Goal: Task Accomplishment & Management: Use online tool/utility

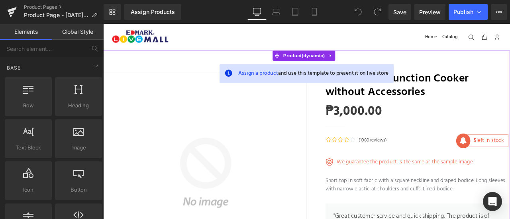
click at [184, 186] on img at bounding box center [224, 200] width 239 height 239
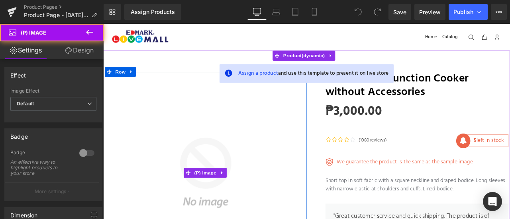
click at [173, 117] on img at bounding box center [224, 200] width 239 height 239
click at [217, 149] on img at bounding box center [224, 200] width 239 height 239
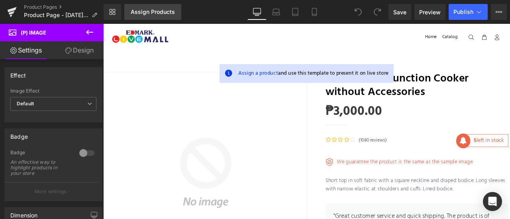
click at [160, 13] on div "Assign Products" at bounding box center [153, 12] width 44 height 6
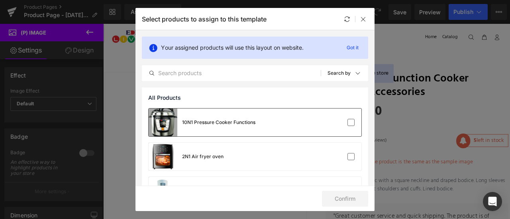
click at [199, 121] on div "10N1 Pressure Cooker Functions" at bounding box center [218, 122] width 73 height 7
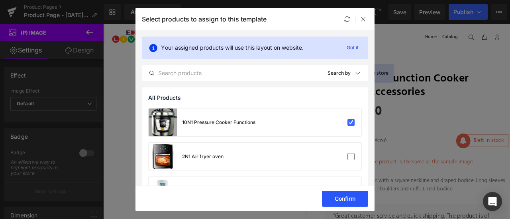
click at [341, 196] on button "Confirm" at bounding box center [345, 199] width 46 height 16
click at [350, 203] on button "Success" at bounding box center [340, 199] width 56 height 16
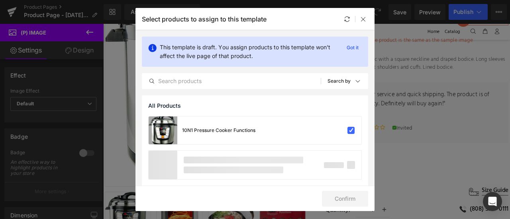
scroll to position [135, 0]
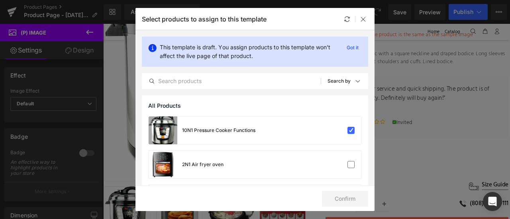
click at [370, 18] on div "Select products to assign to this template" at bounding box center [254, 19] width 239 height 22
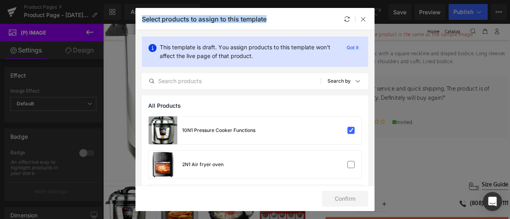
click at [370, 18] on div "Select products to assign to this template" at bounding box center [254, 19] width 239 height 22
click at [364, 16] on icon at bounding box center [363, 19] width 6 height 6
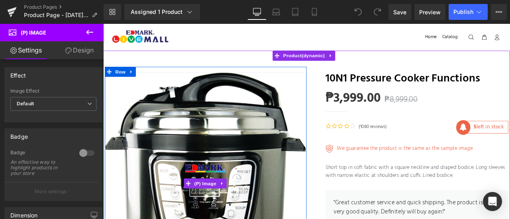
scroll to position [0, 0]
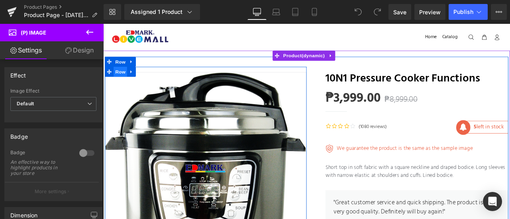
click at [129, 81] on span "Row" at bounding box center [123, 81] width 16 height 12
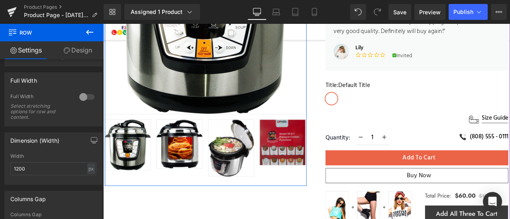
scroll to position [208, 0]
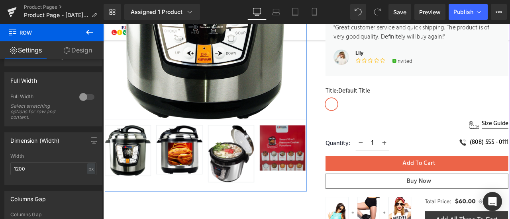
click at [254, 164] on img at bounding box center [255, 177] width 54 height 67
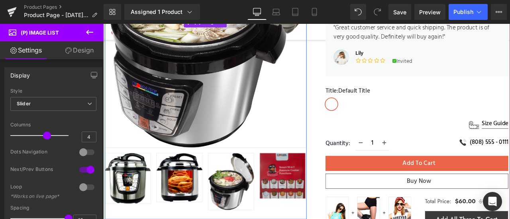
click at [246, 122] on img at bounding box center [224, 21] width 239 height 297
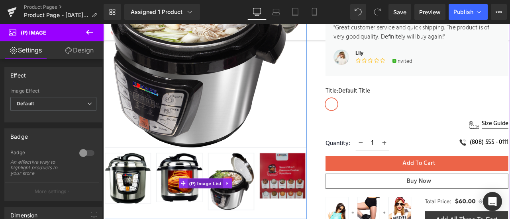
click at [243, 207] on span "(P) Image List" at bounding box center [224, 213] width 42 height 12
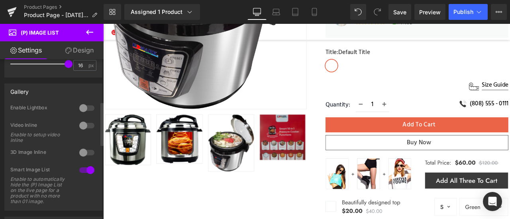
scroll to position [155, 0]
click at [77, 123] on div at bounding box center [86, 125] width 19 height 13
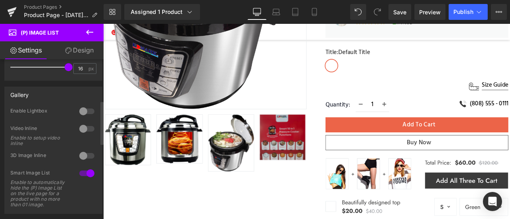
scroll to position [151, 0]
click at [81, 111] on div at bounding box center [86, 112] width 19 height 13
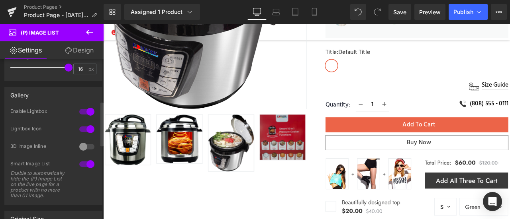
click at [81, 111] on div at bounding box center [86, 112] width 19 height 13
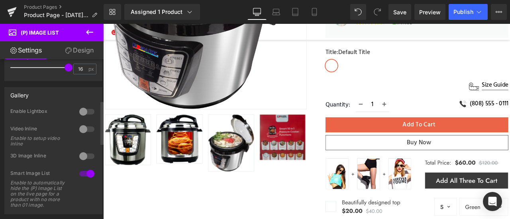
click at [81, 111] on div at bounding box center [86, 112] width 19 height 13
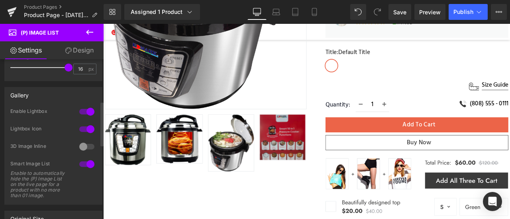
click at [81, 111] on div at bounding box center [86, 112] width 19 height 13
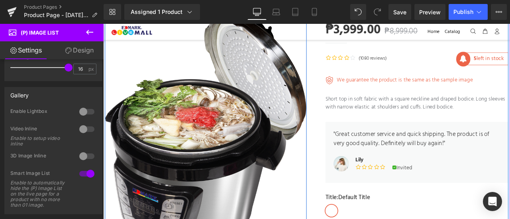
scroll to position [80, 0]
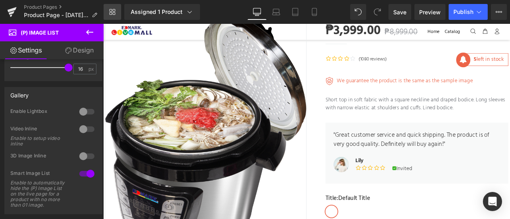
click at [113, 15] on icon at bounding box center [112, 12] width 6 height 6
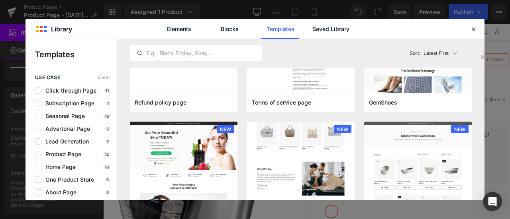
scroll to position [595, 0]
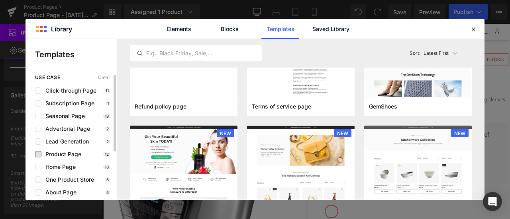
click at [67, 154] on span "Product Page" at bounding box center [61, 154] width 40 height 6
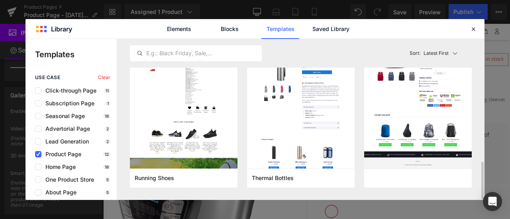
drag, startPoint x: 413, startPoint y: 99, endPoint x: 335, endPoint y: 46, distance: 94.1
click at [335, 46] on div "Latest First Most View Latest First Sort: Latest First" at bounding box center [301, 53] width 342 height 29
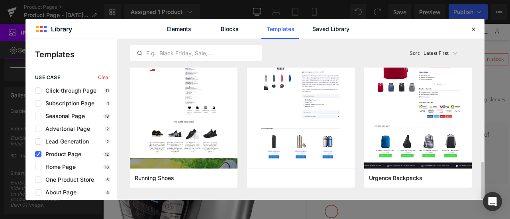
drag, startPoint x: 317, startPoint y: 153, endPoint x: 473, endPoint y: 56, distance: 183.9
click at [473, 56] on div "Urgence Backpacks Add to Page" at bounding box center [417, 111] width 117 height 154
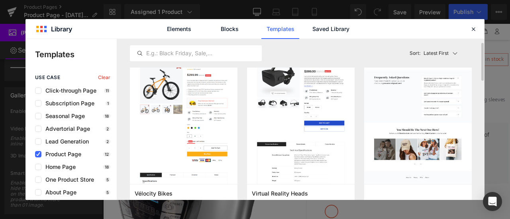
scroll to position [0, 0]
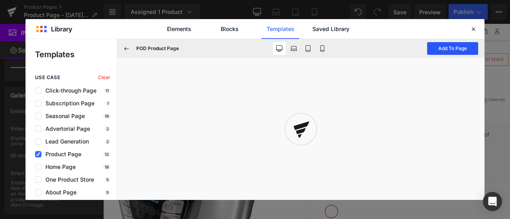
click at [445, 50] on button "Add To Page" at bounding box center [452, 48] width 51 height 13
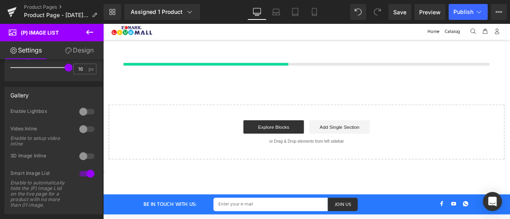
scroll to position [1554, 0]
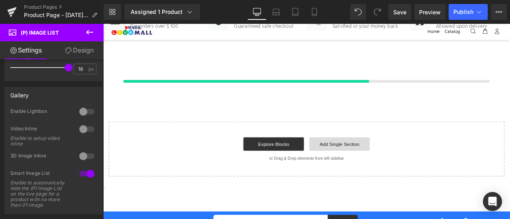
click at [367, 162] on link "Add Single Section" at bounding box center [383, 167] width 72 height 16
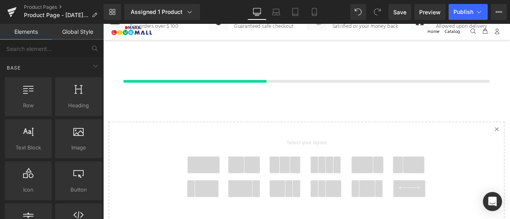
click at [270, 185] on span at bounding box center [279, 192] width 19 height 20
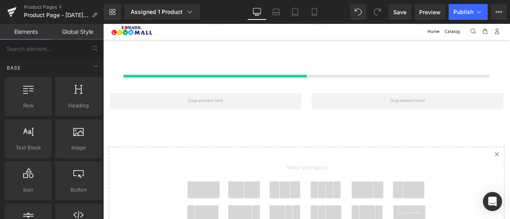
scroll to position [1558, 0]
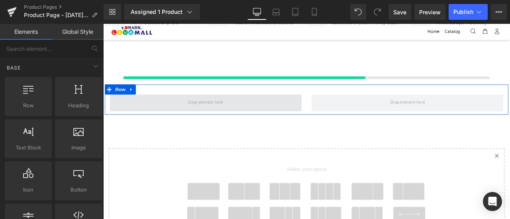
click at [252, 110] on span at bounding box center [224, 118] width 227 height 20
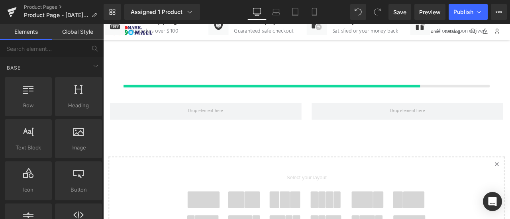
scroll to position [1548, 0]
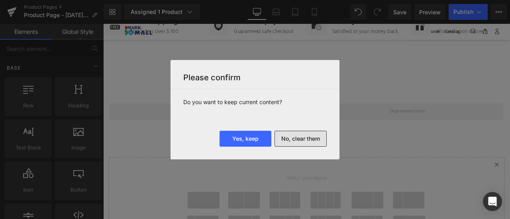
click at [293, 137] on button "No, clear them" at bounding box center [300, 139] width 52 height 16
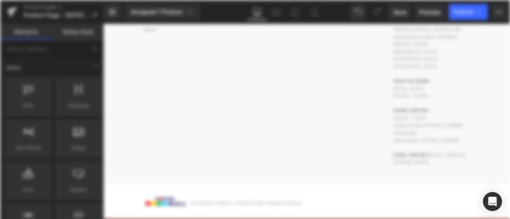
scroll to position [0, 0]
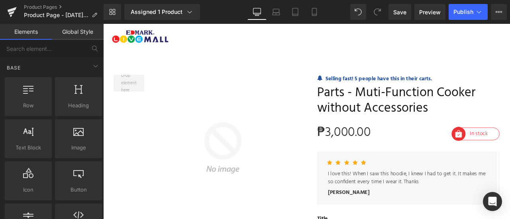
click at [227, 131] on img at bounding box center [242, 171] width 180 height 174
click at [131, 84] on div "Sale Off (P) Image [GEOGRAPHIC_DATA]" at bounding box center [223, 171] width 216 height 174
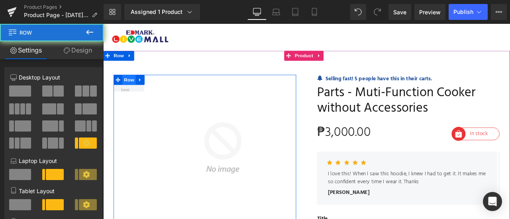
click at [203, 102] on img at bounding box center [242, 171] width 180 height 174
click at [227, 114] on img at bounding box center [242, 171] width 180 height 174
click at [227, 143] on img at bounding box center [242, 171] width 180 height 174
click at [284, 177] on img at bounding box center [242, 171] width 180 height 174
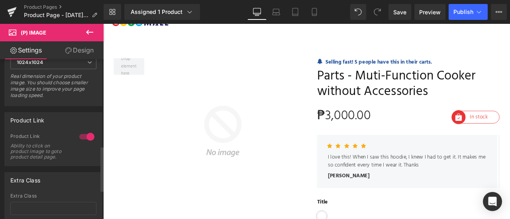
scroll to position [373, 0]
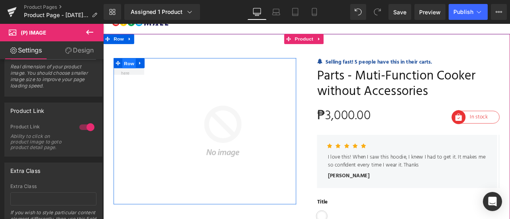
click at [129, 67] on span "Row" at bounding box center [134, 71] width 16 height 12
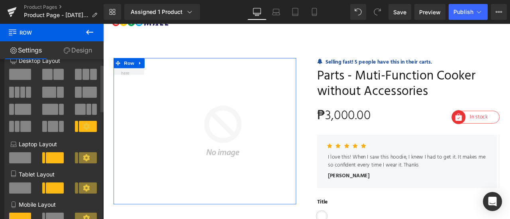
scroll to position [16, 0]
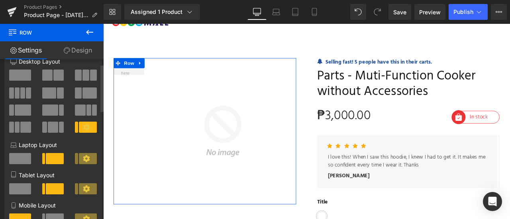
click at [84, 126] on icon at bounding box center [86, 127] width 7 height 7
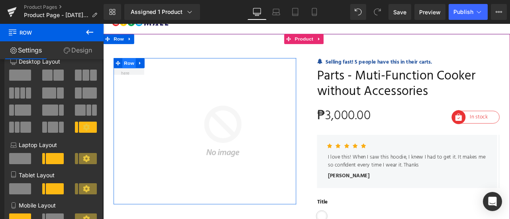
click at [137, 70] on span "Row" at bounding box center [134, 71] width 16 height 12
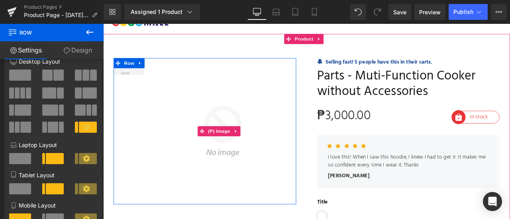
drag, startPoint x: 161, startPoint y: 111, endPoint x: 171, endPoint y: 82, distance: 30.7
click at [161, 111] on img at bounding box center [242, 152] width 180 height 174
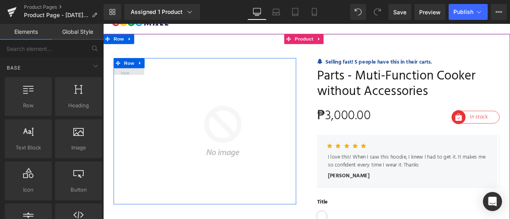
click at [137, 80] on span at bounding box center [133, 74] width 24 height 30
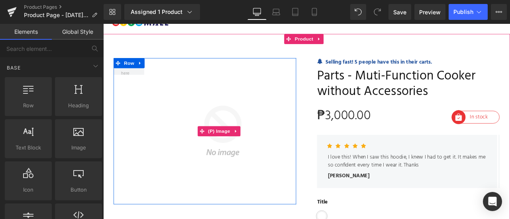
click at [247, 101] on img at bounding box center [242, 152] width 180 height 174
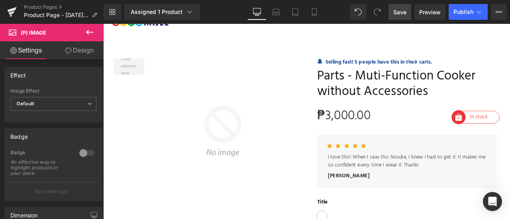
click at [397, 14] on span "Save" at bounding box center [399, 12] width 13 height 8
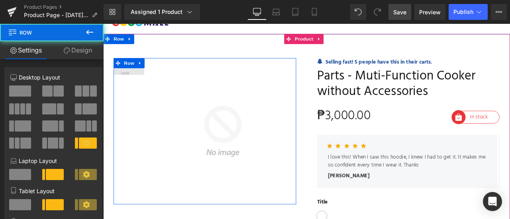
drag, startPoint x: 135, startPoint y: 84, endPoint x: 136, endPoint y: 79, distance: 5.6
click at [136, 79] on div "Sale Off (P) Image [GEOGRAPHIC_DATA]" at bounding box center [223, 152] width 216 height 174
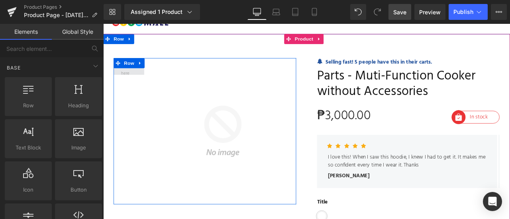
click at [136, 79] on span at bounding box center [133, 74] width 24 height 30
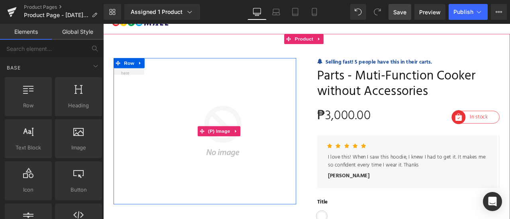
click at [290, 177] on img at bounding box center [242, 152] width 180 height 174
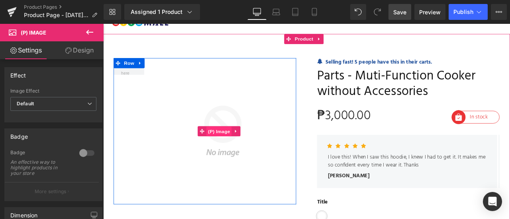
click at [239, 146] on span "(P) Image" at bounding box center [240, 152] width 30 height 12
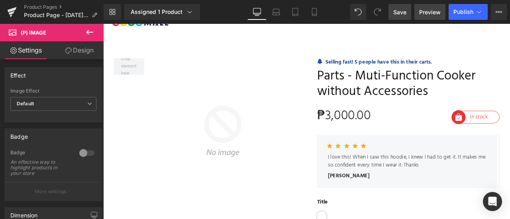
click at [426, 20] on link "Preview" at bounding box center [429, 12] width 31 height 16
click at [154, 10] on div "Assigned 1 Product" at bounding box center [162, 12] width 63 height 8
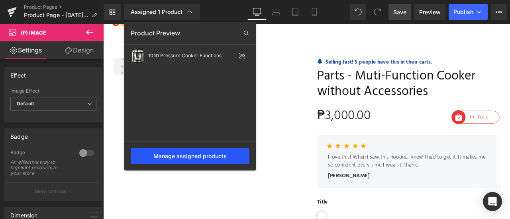
click at [205, 160] on div "Manage assigned products" at bounding box center [190, 157] width 119 height 16
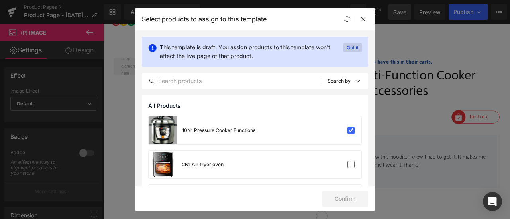
click at [349, 49] on p "Got it" at bounding box center [352, 48] width 18 height 10
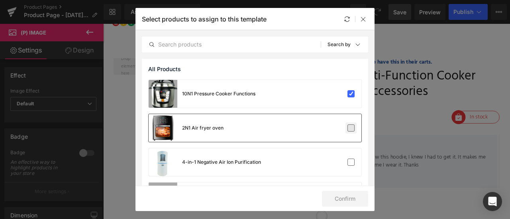
click at [348, 132] on label at bounding box center [350, 128] width 7 height 7
click at [351, 128] on input "checkbox" at bounding box center [351, 128] width 0 height 0
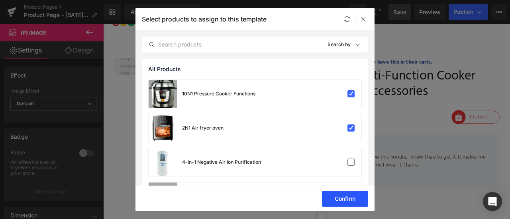
click at [350, 201] on button "Confirm" at bounding box center [345, 199] width 46 height 16
click at [350, 201] on button "Success" at bounding box center [340, 199] width 56 height 16
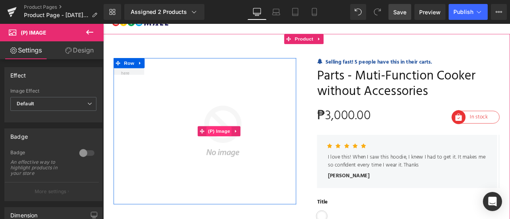
click at [243, 147] on span "(P) Image" at bounding box center [240, 151] width 30 height 12
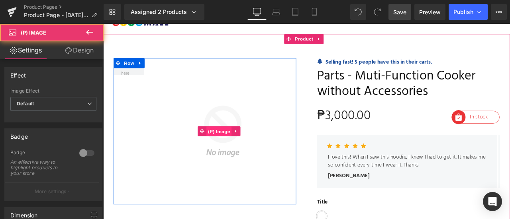
click at [243, 147] on span "(P) Image" at bounding box center [240, 152] width 30 height 12
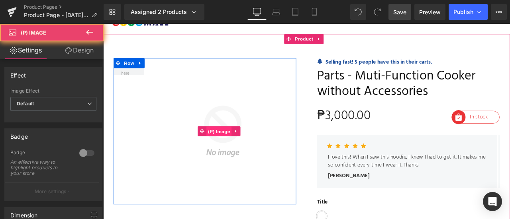
click at [243, 147] on span "(P) Image" at bounding box center [240, 152] width 30 height 12
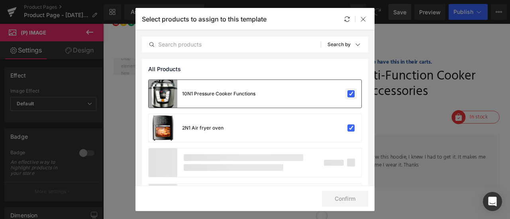
click at [347, 92] on label at bounding box center [350, 93] width 7 height 7
click at [351, 94] on input "checkbox" at bounding box center [351, 94] width 0 height 0
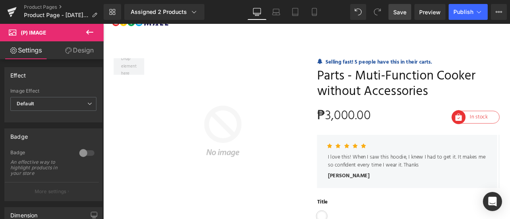
drag, startPoint x: 498, startPoint y: 80, endPoint x: 449, endPoint y: 62, distance: 52.3
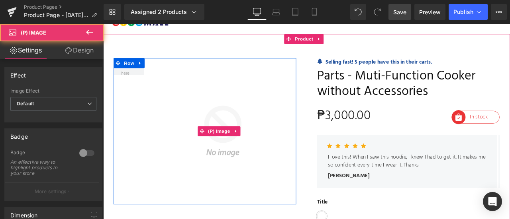
click at [261, 106] on img at bounding box center [242, 152] width 180 height 174
click at [241, 153] on span "(P) Image" at bounding box center [240, 152] width 30 height 12
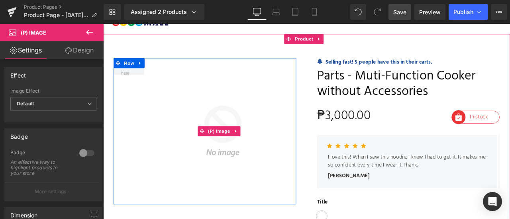
click at [288, 86] on img at bounding box center [242, 152] width 180 height 174
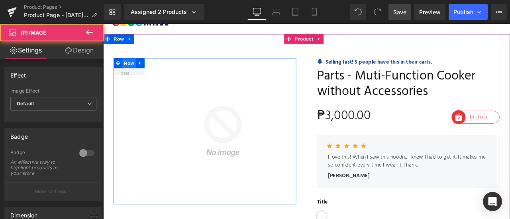
click at [136, 70] on span "Row" at bounding box center [134, 71] width 16 height 12
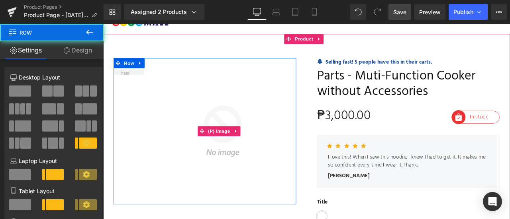
click at [248, 123] on img at bounding box center [242, 152] width 180 height 174
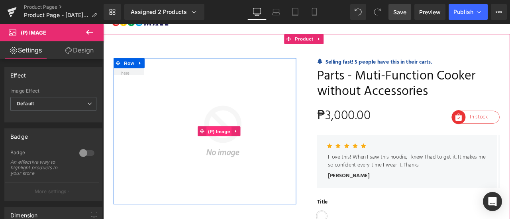
click at [248, 148] on span "(P) Image" at bounding box center [240, 152] width 30 height 12
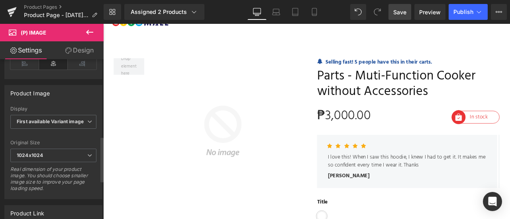
scroll to position [274, 0]
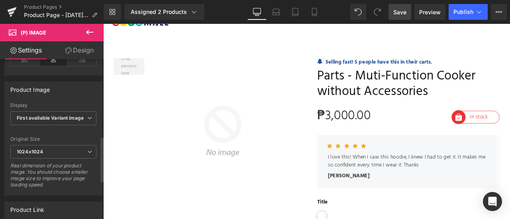
click at [68, 115] on b "First available Variant image" at bounding box center [50, 118] width 67 height 6
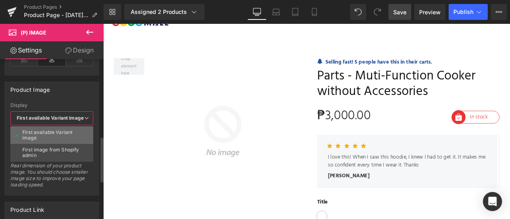
click at [69, 133] on div "First available Variant image" at bounding box center [51, 135] width 59 height 11
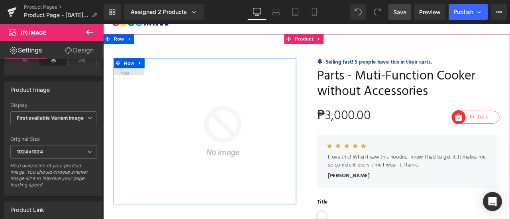
click at [140, 80] on span at bounding box center [133, 74] width 24 height 30
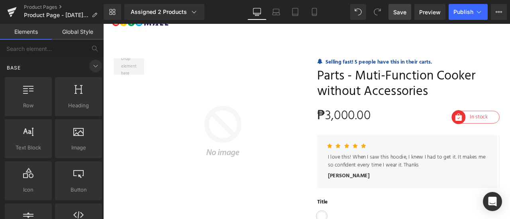
click at [94, 69] on icon at bounding box center [96, 66] width 10 height 10
